Goal: Information Seeking & Learning: Learn about a topic

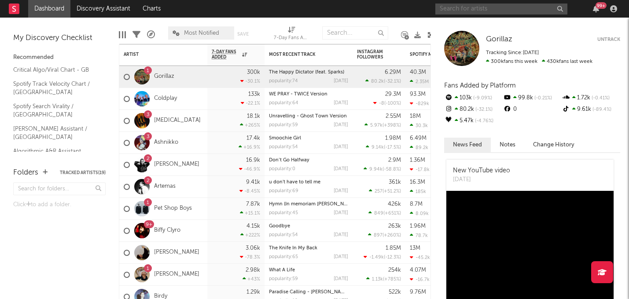
click at [488, 6] on input "text" at bounding box center [501, 9] width 132 height 11
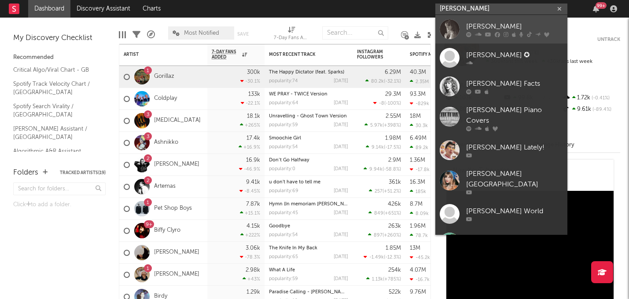
type input "[PERSON_NAME]"
click at [512, 27] on div "[PERSON_NAME]" at bounding box center [514, 26] width 97 height 11
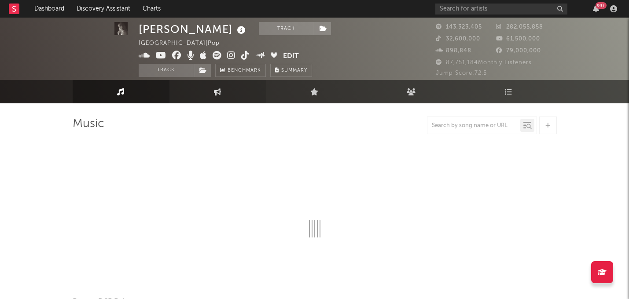
click at [220, 88] on icon at bounding box center [217, 91] width 7 height 7
select select "1w"
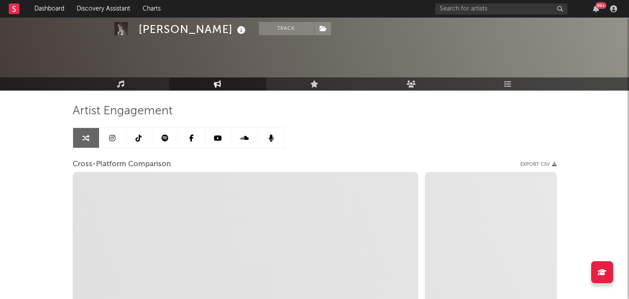
scroll to position [38, 0]
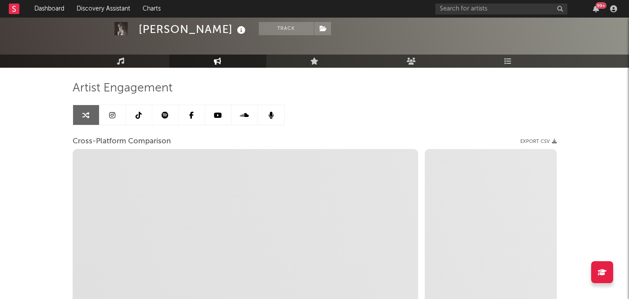
click at [165, 113] on icon at bounding box center [165, 115] width 7 height 7
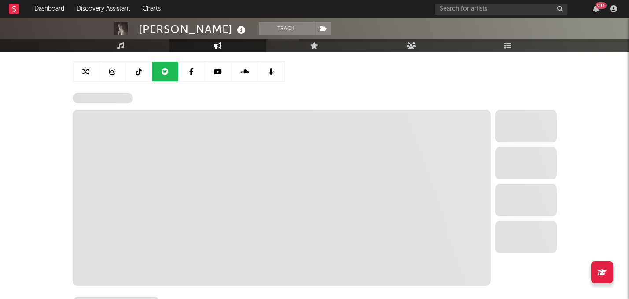
scroll to position [82, 0]
select select "6m"
select select "1w"
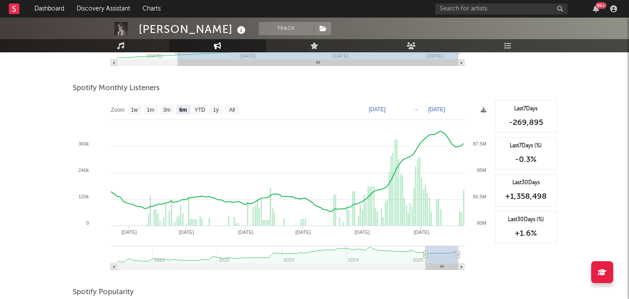
scroll to position [292, 0]
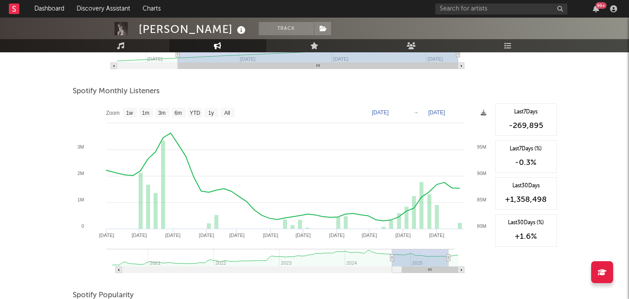
drag, startPoint x: 424, startPoint y: 258, endPoint x: 400, endPoint y: 260, distance: 24.3
click at [393, 260] on icon at bounding box center [392, 258] width 4 height 7
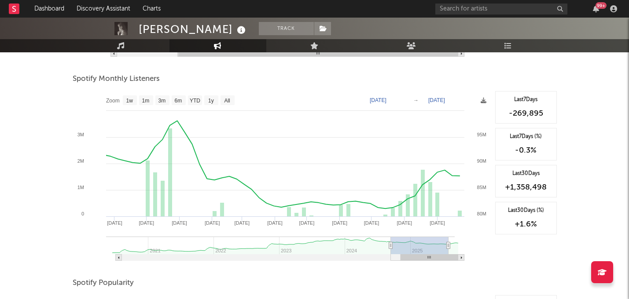
scroll to position [305, 0]
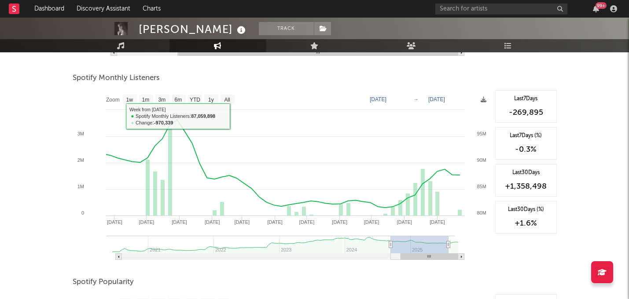
click at [38, 108] on div "[PERSON_NAME] Track [GEOGRAPHIC_DATA] | Pop Edit Track Benchmark Summary 143,32…" at bounding box center [314, 122] width 629 height 820
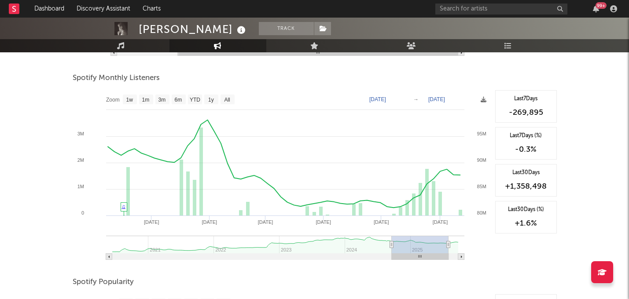
type input "[DATE]"
select select "1y"
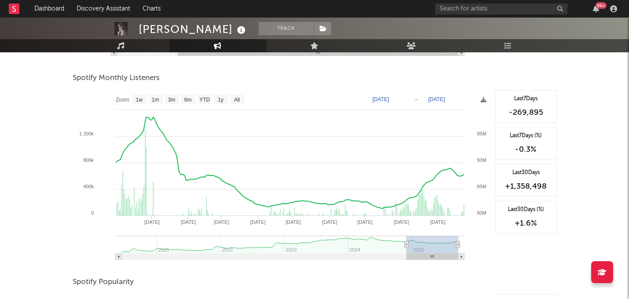
drag, startPoint x: 390, startPoint y: 245, endPoint x: 406, endPoint y: 246, distance: 16.3
click at [406, 246] on icon at bounding box center [406, 245] width 4 height 7
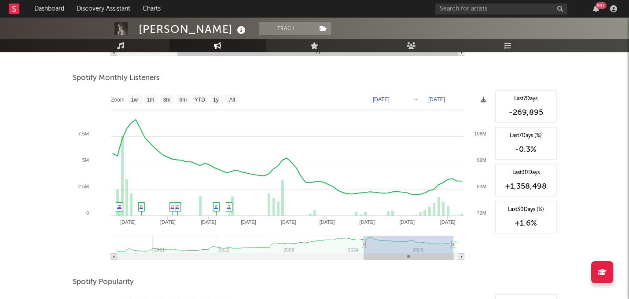
drag, startPoint x: 407, startPoint y: 246, endPoint x: 364, endPoint y: 250, distance: 43.3
click at [364, 250] on g at bounding box center [287, 248] width 353 height 24
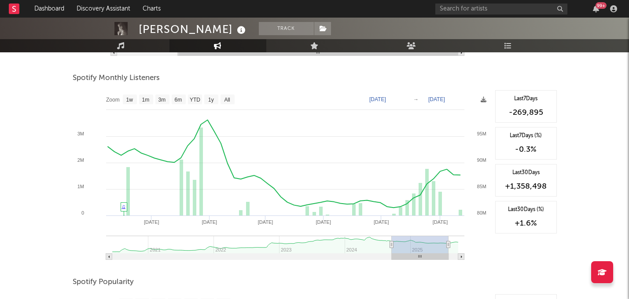
type input "[DATE]"
select select "1y"
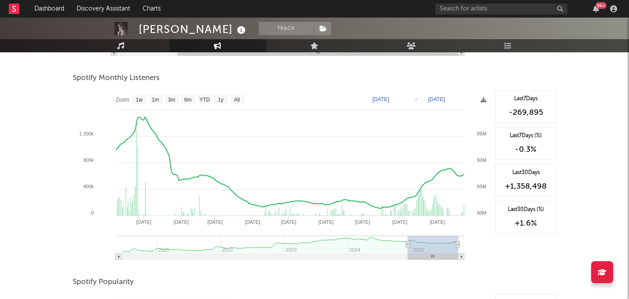
drag, startPoint x: 363, startPoint y: 246, endPoint x: 407, endPoint y: 247, distance: 44.0
click at [407, 247] on icon at bounding box center [408, 245] width 4 height 7
type input "[DATE]"
